Goal: Task Accomplishment & Management: Manage account settings

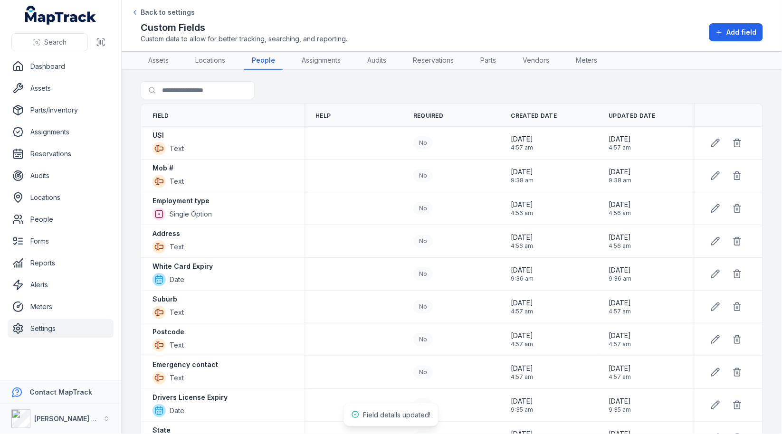
scroll to position [310, 0]
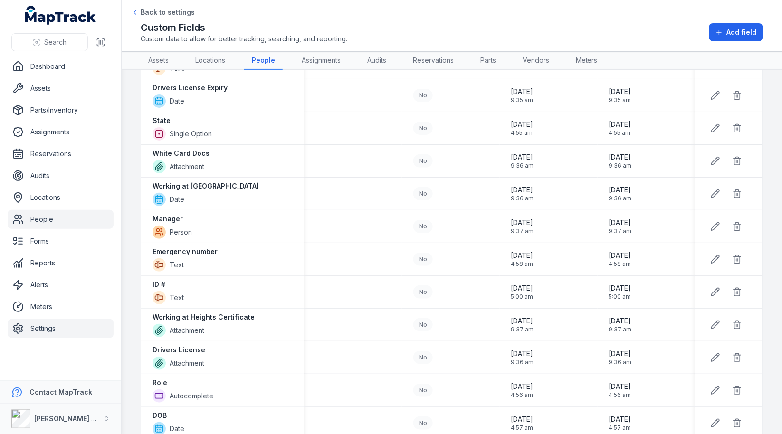
click at [46, 219] on link "People" at bounding box center [61, 219] width 106 height 19
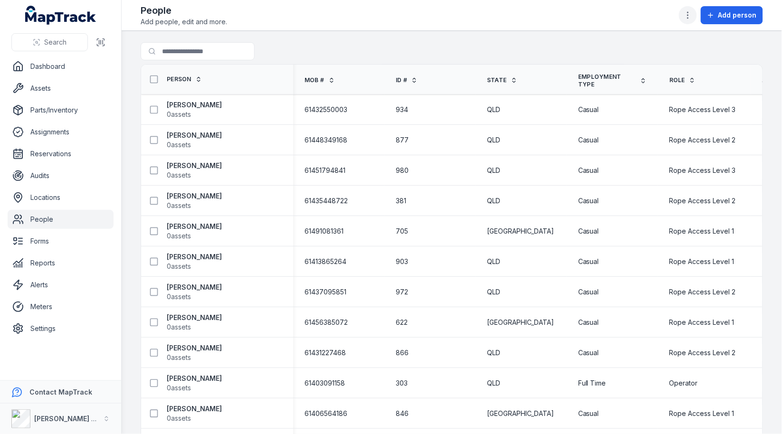
click at [693, 13] on icon "button" at bounding box center [688, 15] width 10 height 10
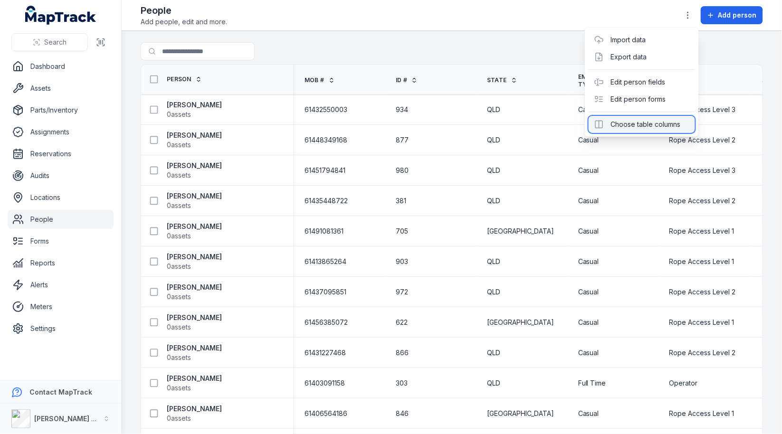
click at [647, 119] on div "Choose table columns" at bounding box center [642, 124] width 106 height 17
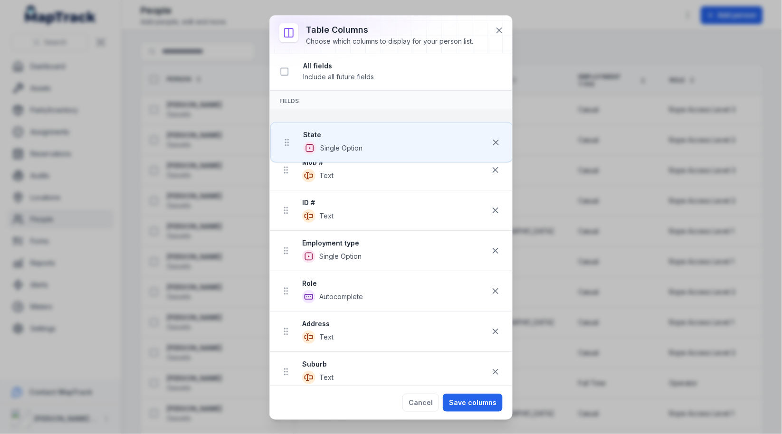
drag, startPoint x: 288, startPoint y: 216, endPoint x: 288, endPoint y: 145, distance: 70.8
click at [288, 144] on ul "Mob # Text ID # Text State Single Option Employment type Single Option Role Aut…" at bounding box center [391, 412] width 242 height 605
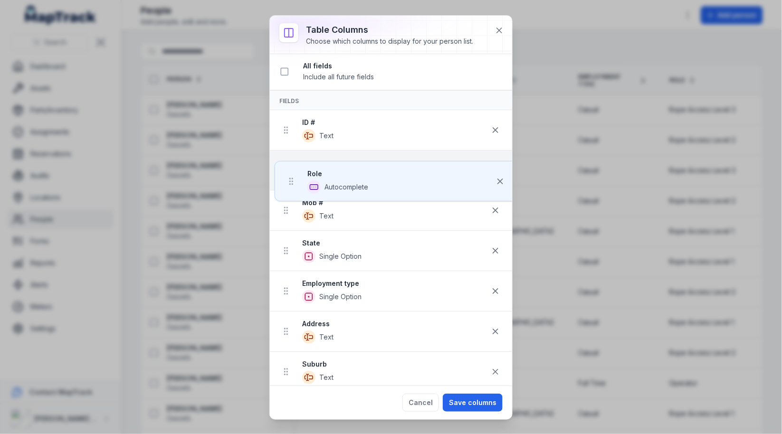
drag, startPoint x: 287, startPoint y: 286, endPoint x: 292, endPoint y: 173, distance: 112.7
click at [292, 173] on ul "ID # Text Mob # Text State Single Option Employment type Single Option Role Aut…" at bounding box center [391, 412] width 242 height 605
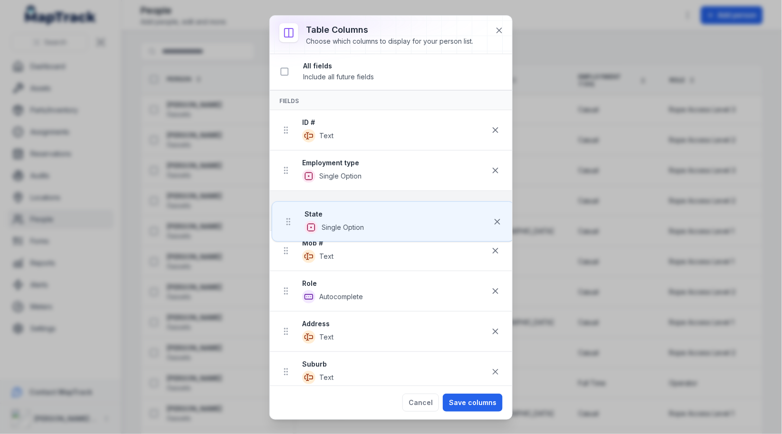
drag, startPoint x: 285, startPoint y: 253, endPoint x: 286, endPoint y: 220, distance: 32.4
click at [286, 220] on ul "ID # Text Employment type Single Option Mob # Text State Single Option Role Aut…" at bounding box center [391, 412] width 242 height 605
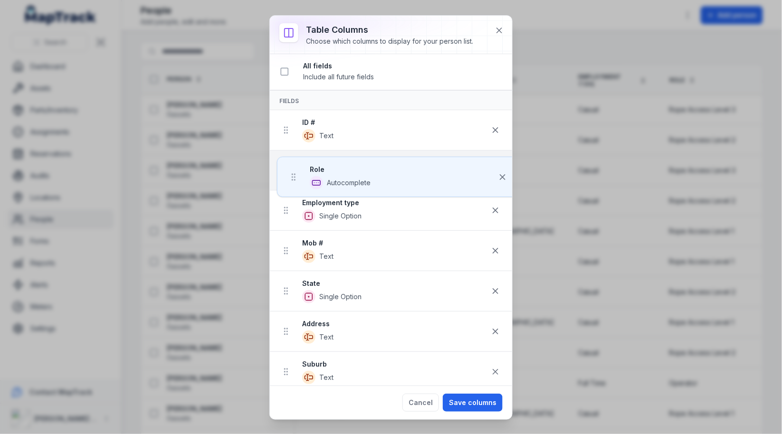
drag, startPoint x: 287, startPoint y: 290, endPoint x: 294, endPoint y: 173, distance: 117.1
click at [294, 173] on ul "ID # Text Employment type Single Option Mob # Text State Single Option Role Aut…" at bounding box center [391, 412] width 242 height 605
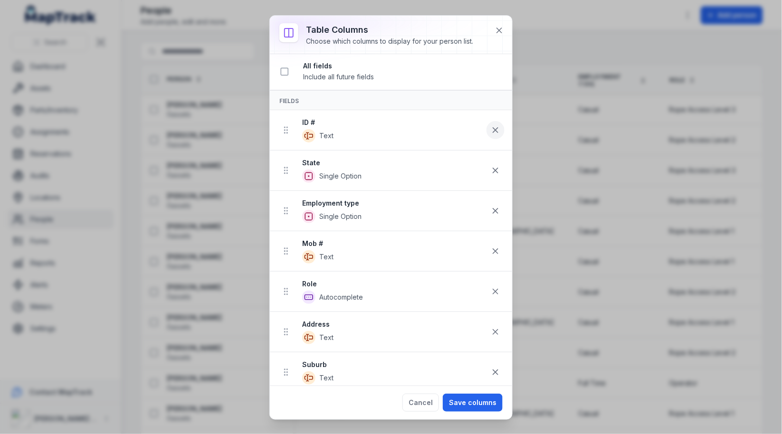
click at [501, 129] on button at bounding box center [495, 130] width 18 height 18
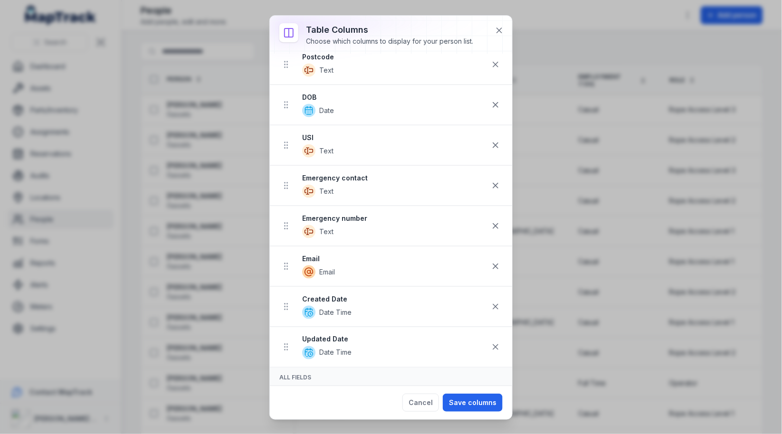
scroll to position [324, 0]
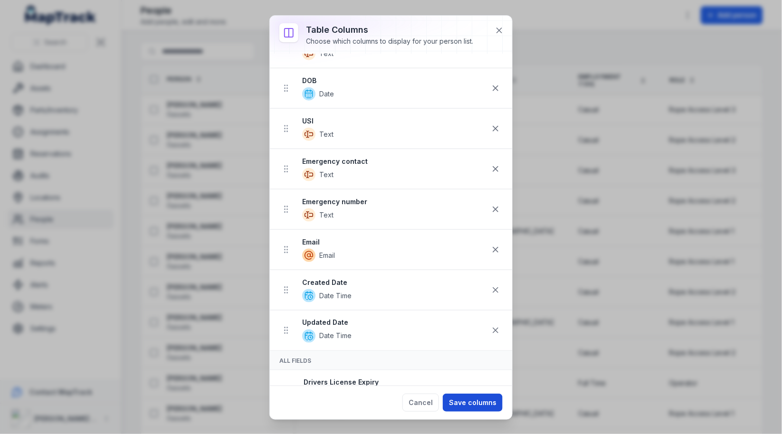
click at [479, 401] on button "Save columns" at bounding box center [473, 403] width 60 height 18
